Goal: Task Accomplishment & Management: Use online tool/utility

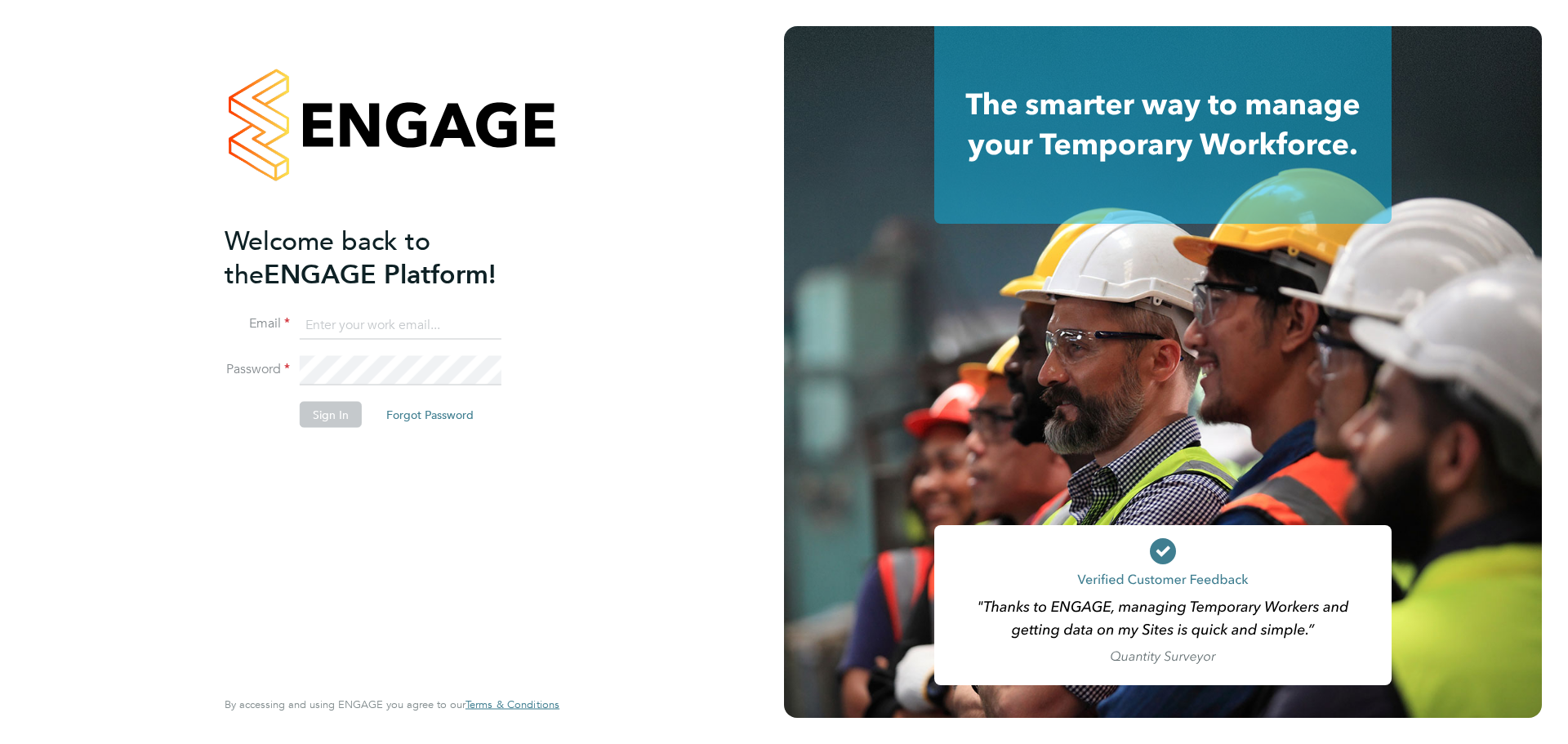
type input "kakha.buchukuri@vistry.co.uk"
drag, startPoint x: 315, startPoint y: 490, endPoint x: 329, endPoint y: 474, distance: 21.3
click at [320, 489] on div "Welcome back to the ENGAGE Platform! Email kakha.buchukuri@vistry.co.uk Passwor…" at bounding box center [383, 453] width 318 height 460
click at [328, 413] on button "Sign In" at bounding box center [330, 414] width 62 height 26
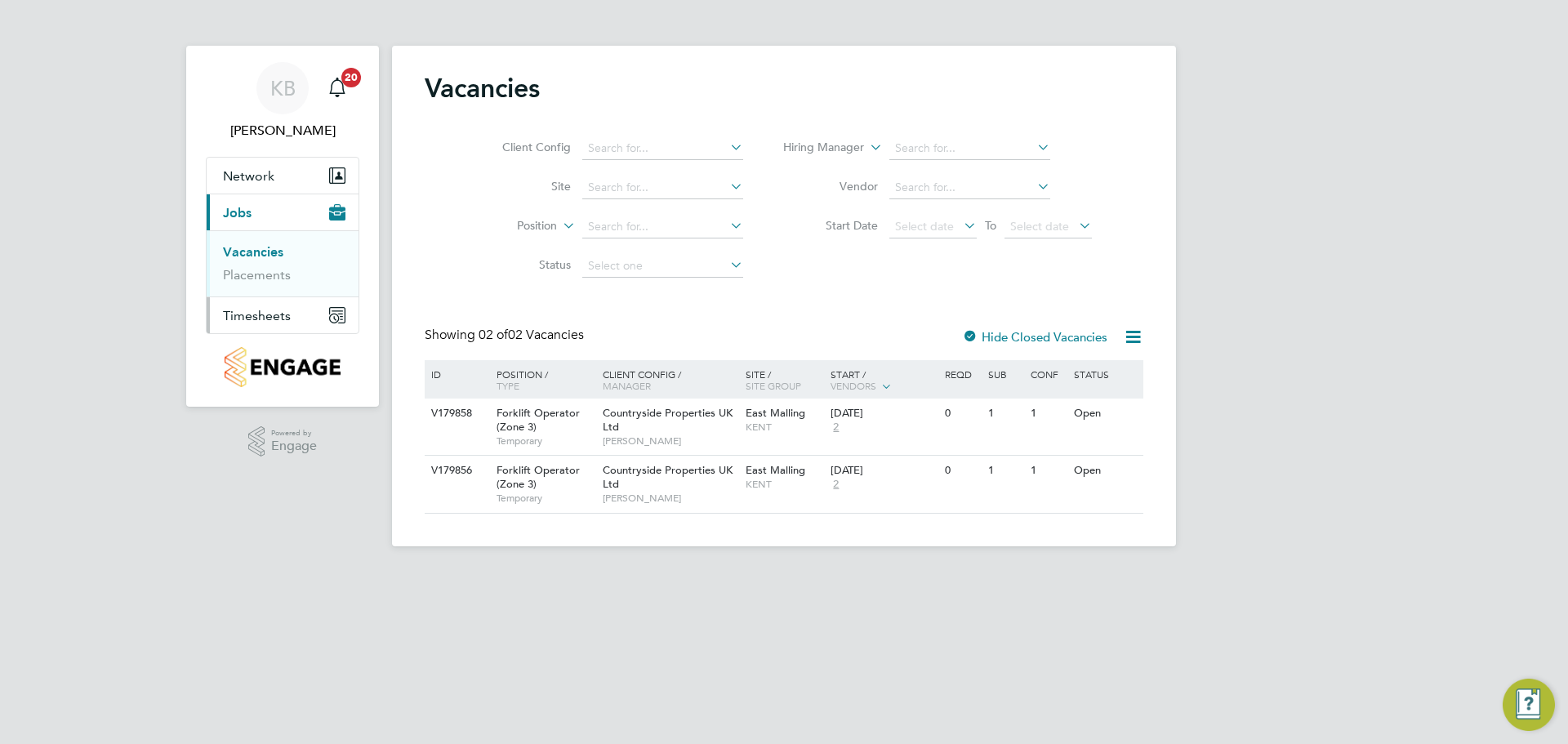
click at [255, 314] on span "Timesheets" at bounding box center [257, 315] width 68 height 15
click at [269, 291] on link "Timesheets" at bounding box center [257, 288] width 68 height 15
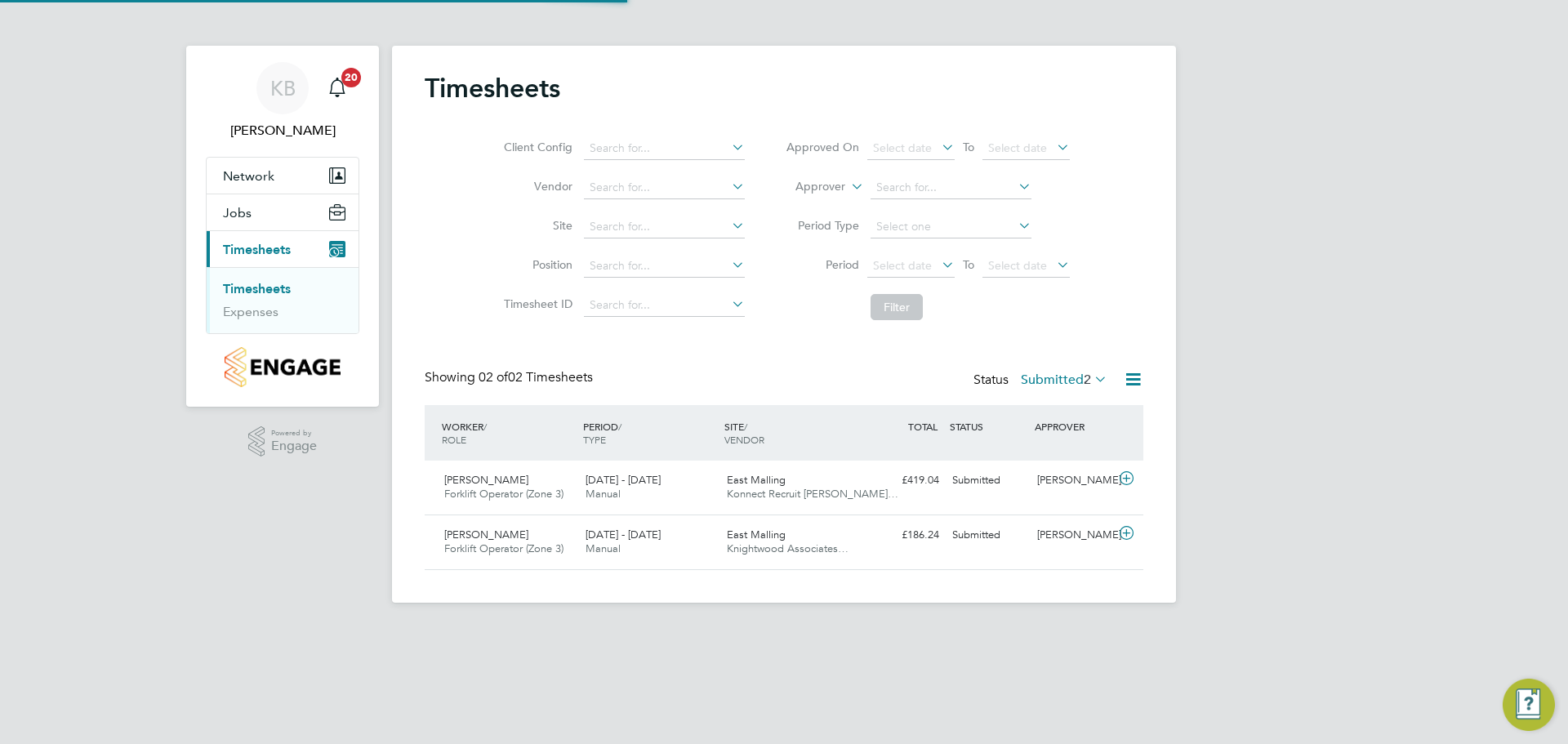
scroll to position [42, 142]
click at [980, 533] on div "Submitted" at bounding box center [987, 535] width 85 height 27
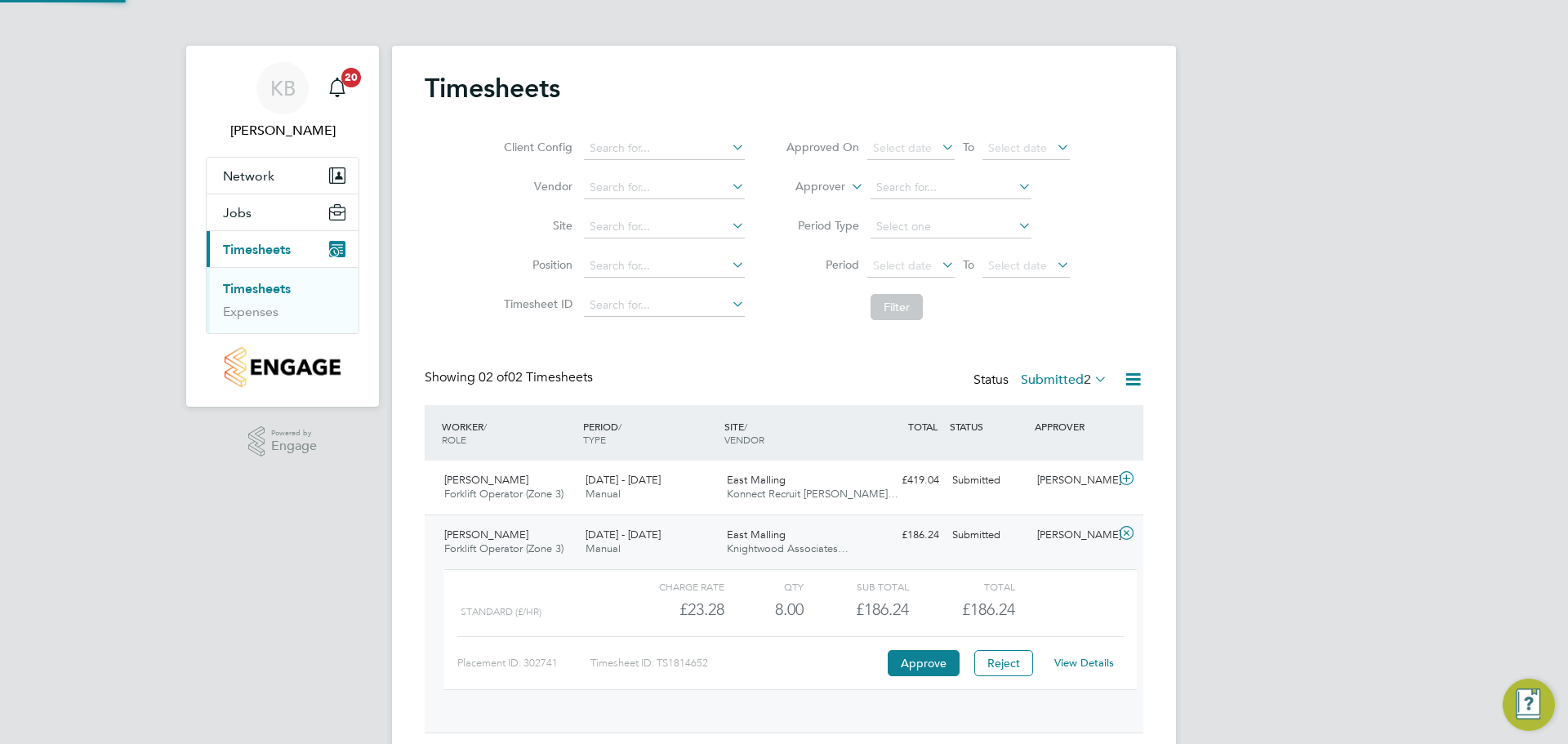
scroll to position [28, 159]
click at [935, 660] on button "Approve" at bounding box center [924, 663] width 71 height 26
click at [970, 485] on div "Submitted" at bounding box center [987, 481] width 85 height 27
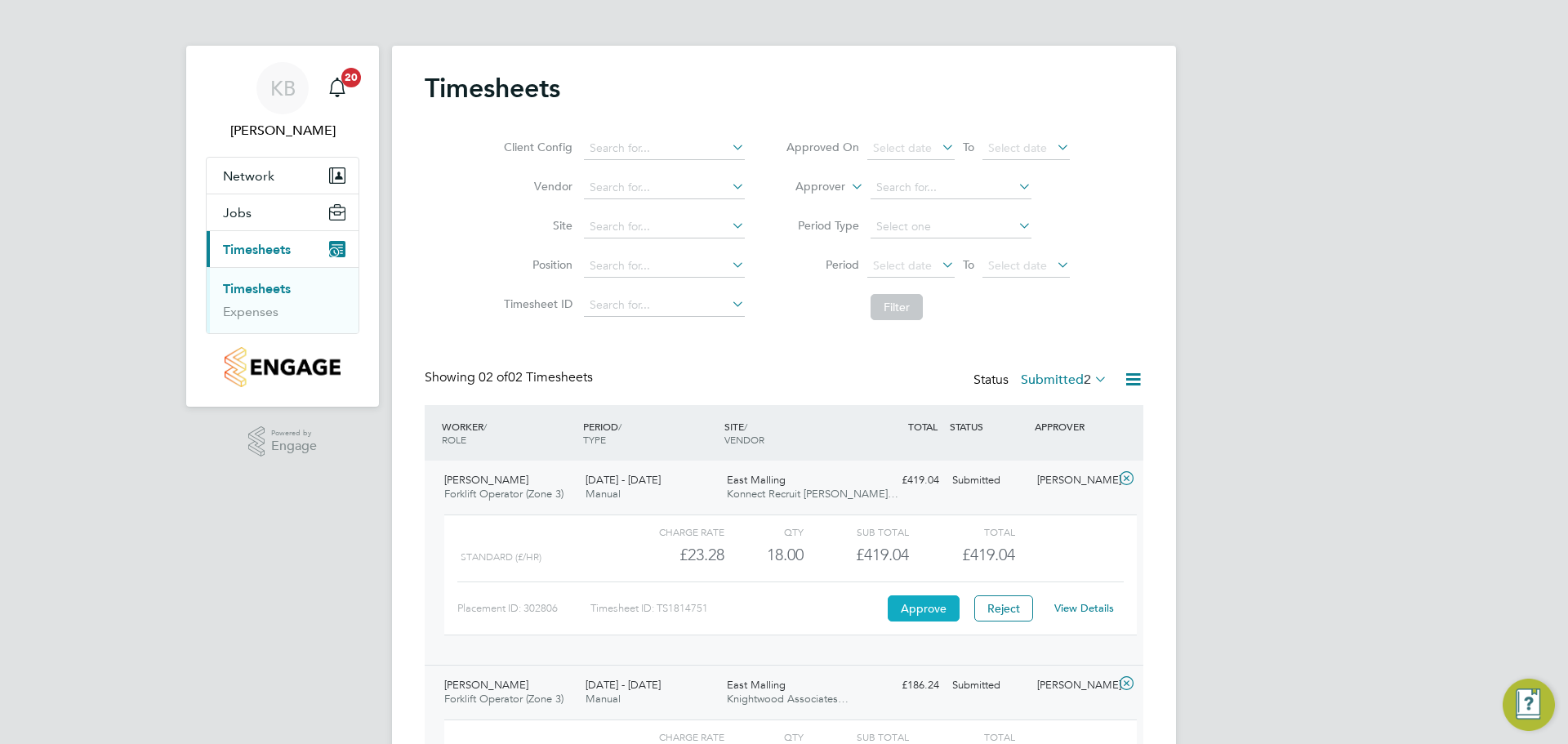
click at [927, 605] on button "Approve" at bounding box center [924, 607] width 71 height 26
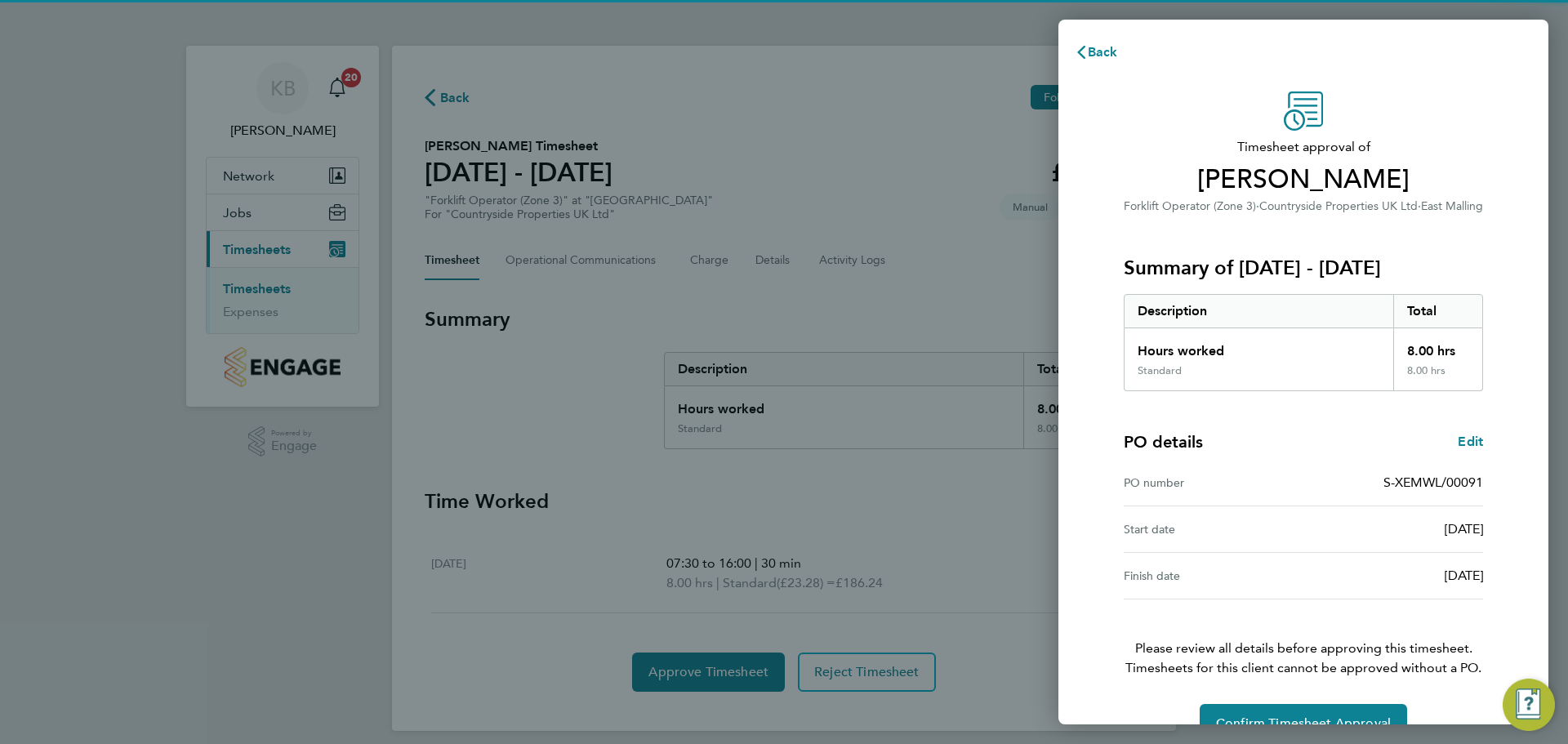
scroll to position [38, 0]
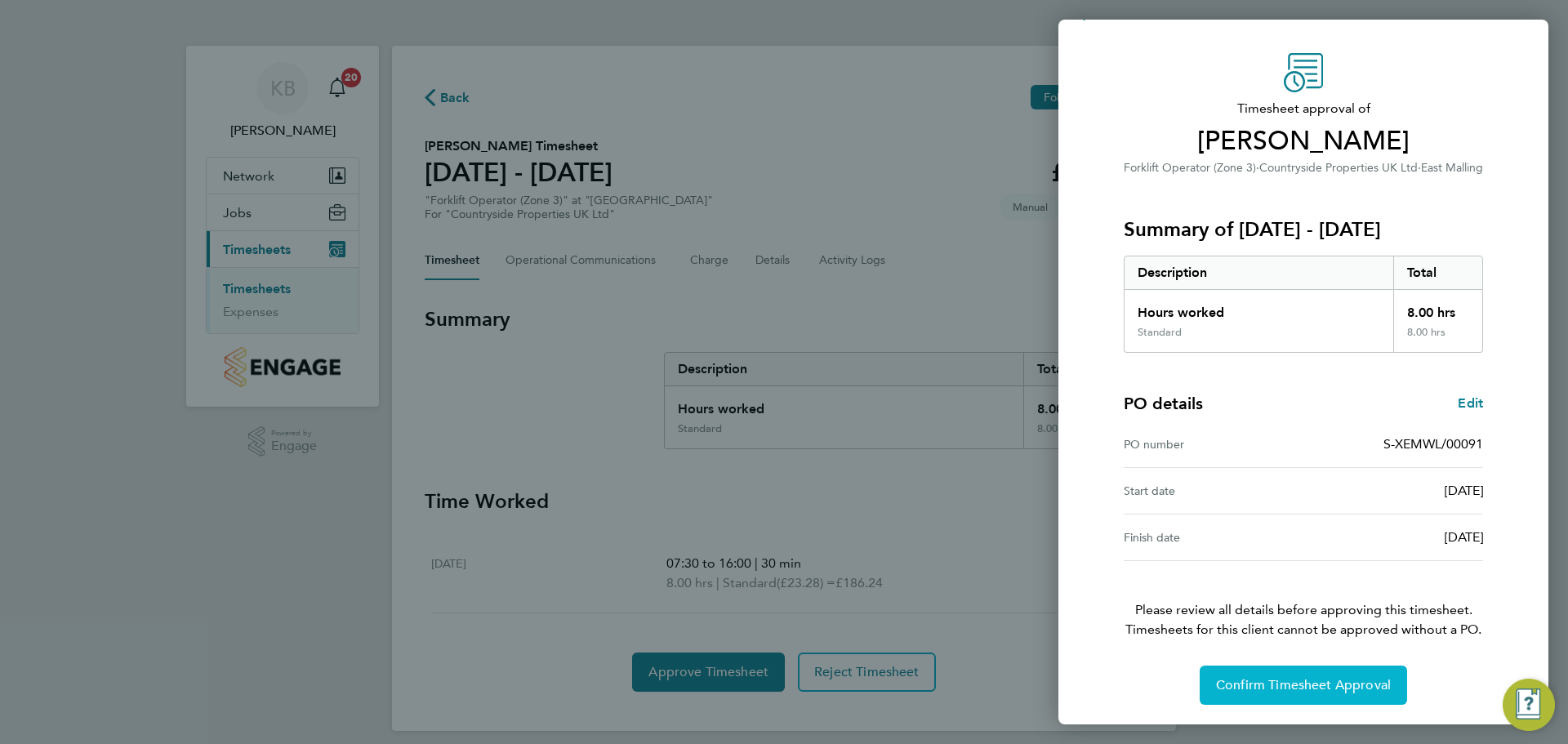
click at [1295, 689] on span "Confirm Timesheet Approval" at bounding box center [1304, 685] width 175 height 16
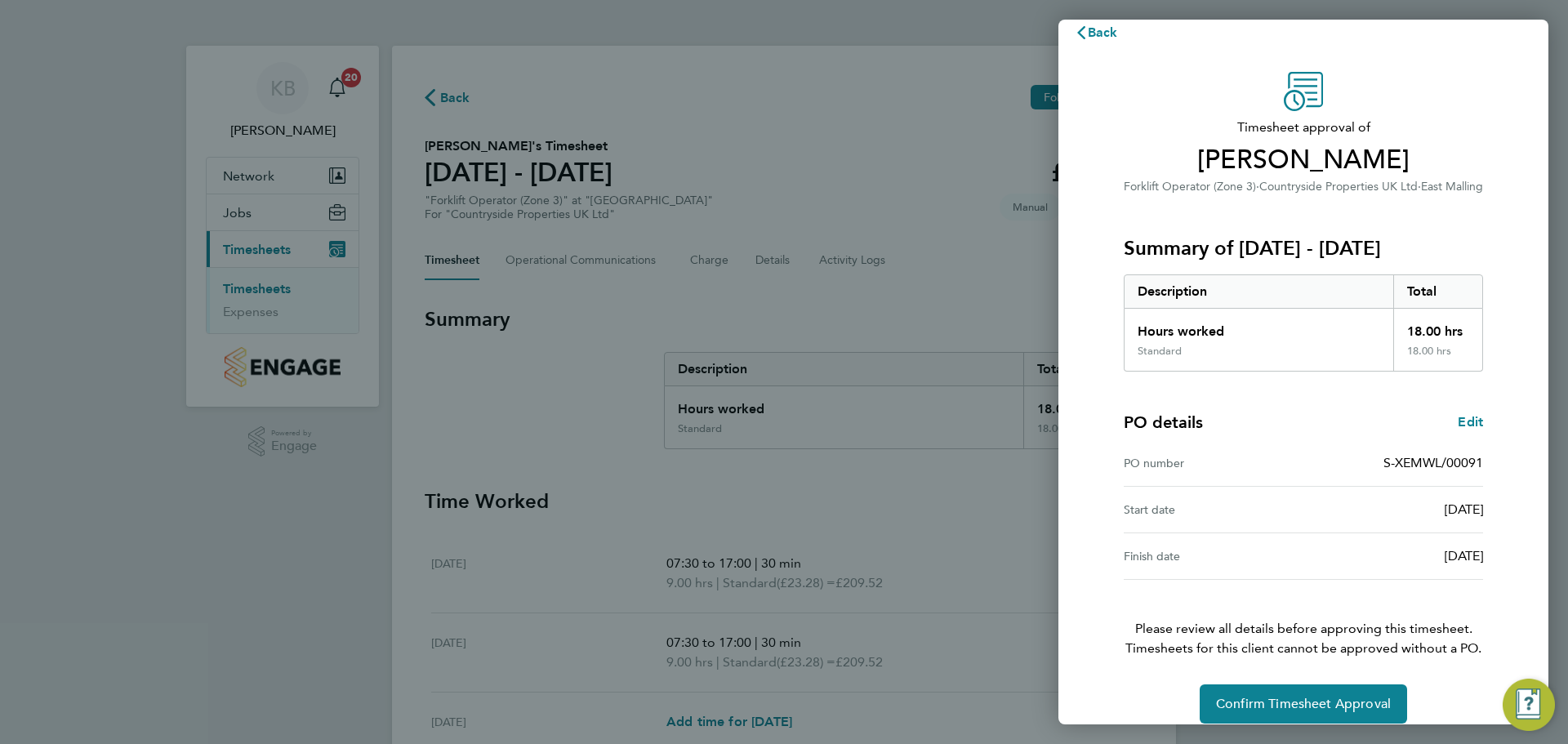
scroll to position [38, 0]
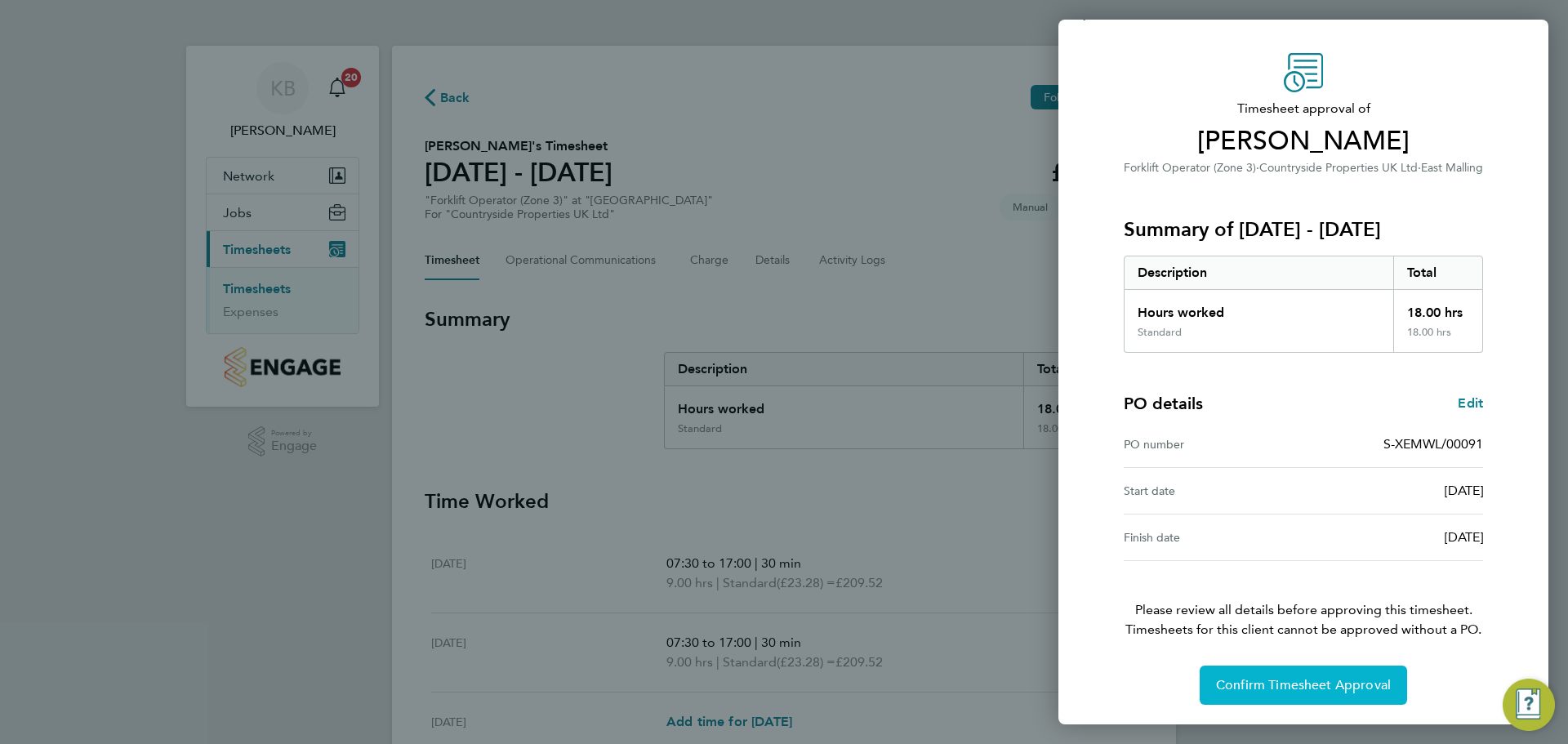
click at [1287, 679] on span "Confirm Timesheet Approval" at bounding box center [1304, 685] width 175 height 16
